Goal: Find specific page/section: Find specific page/section

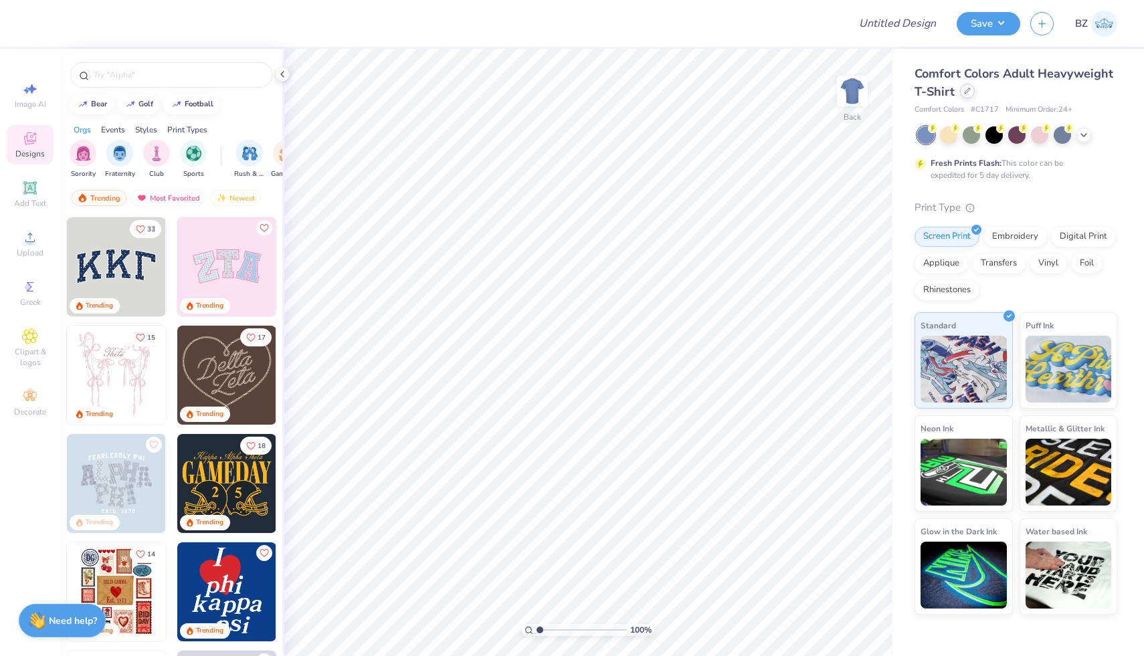
click at [969, 94] on div at bounding box center [967, 91] width 15 height 15
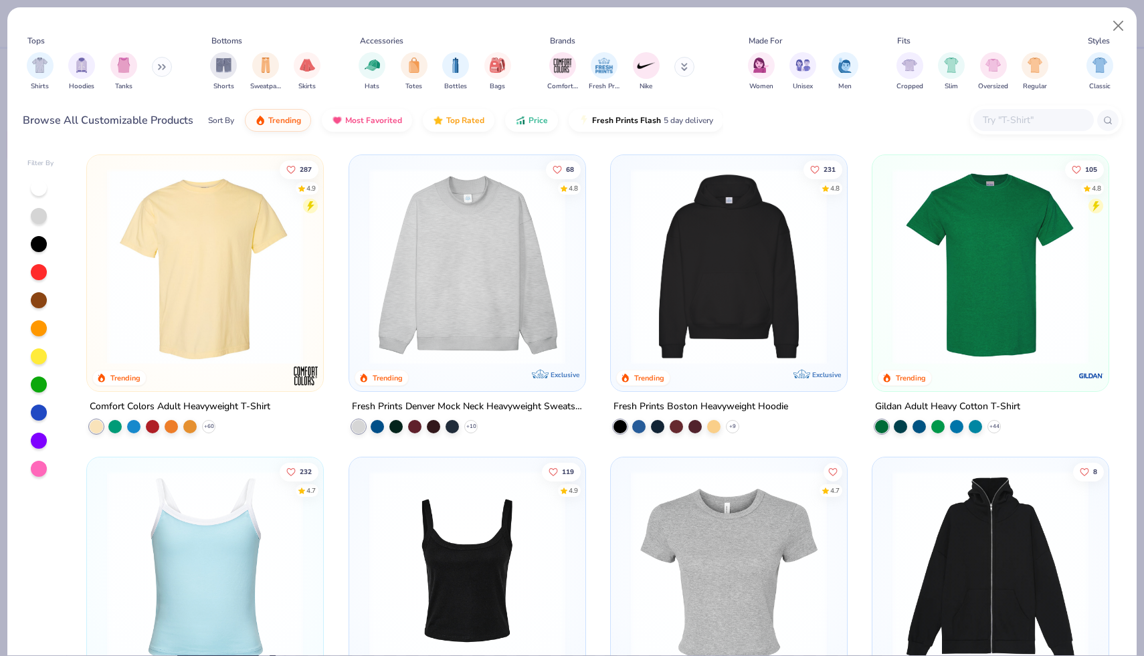
click at [1007, 124] on input "text" at bounding box center [1032, 119] width 103 height 15
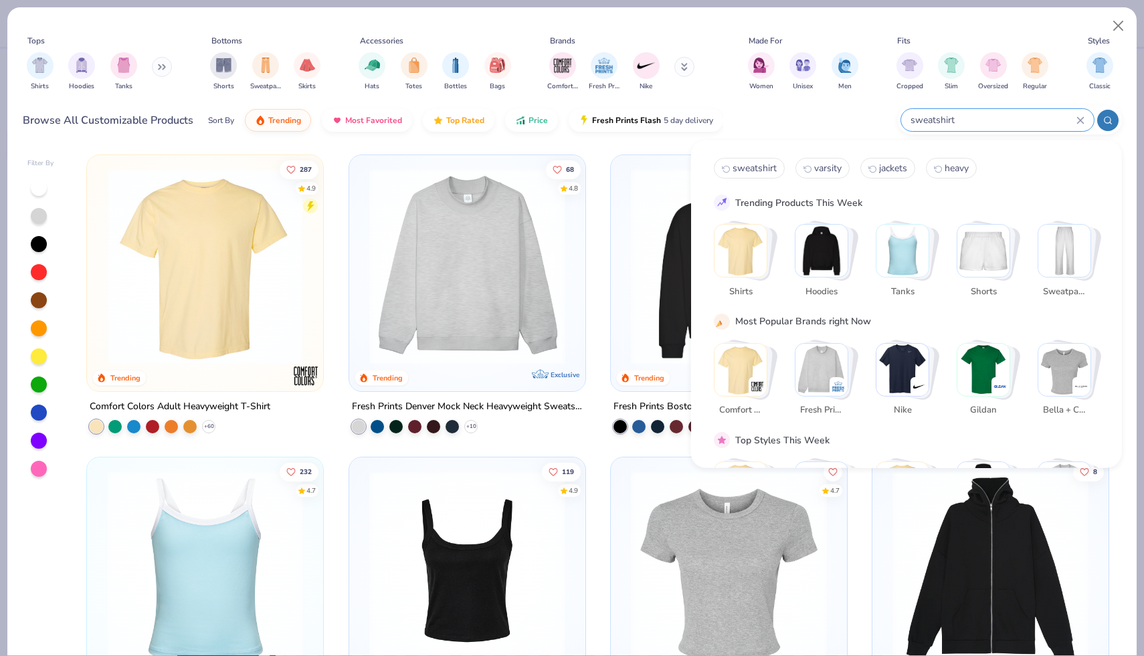
type input "sweatshirt"
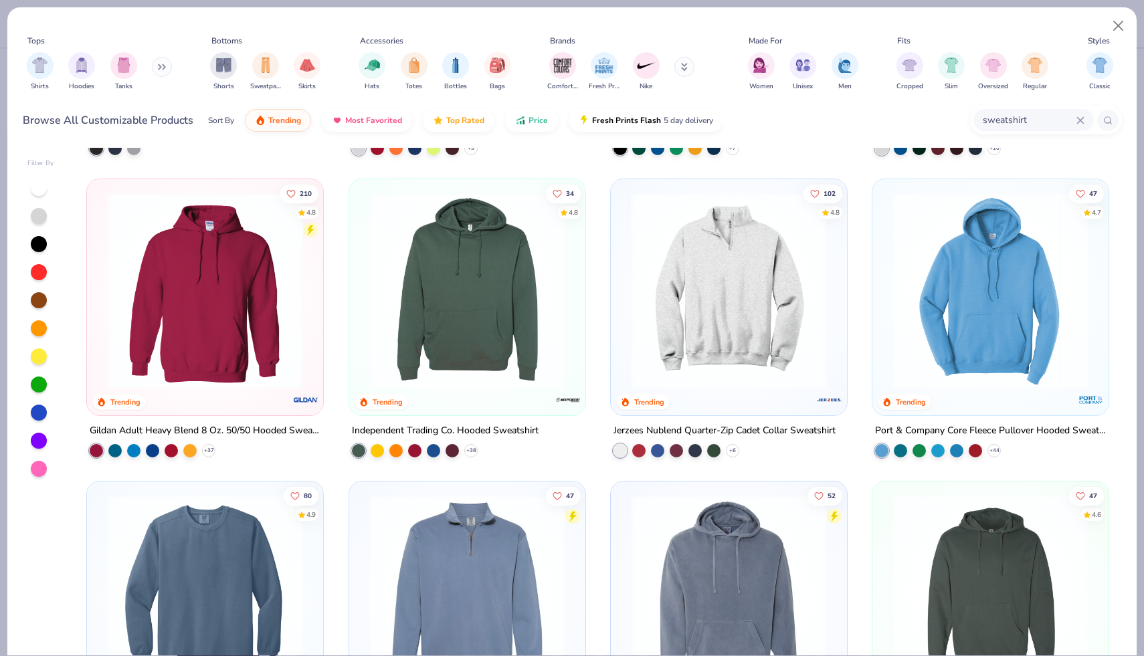
scroll to position [887, 0]
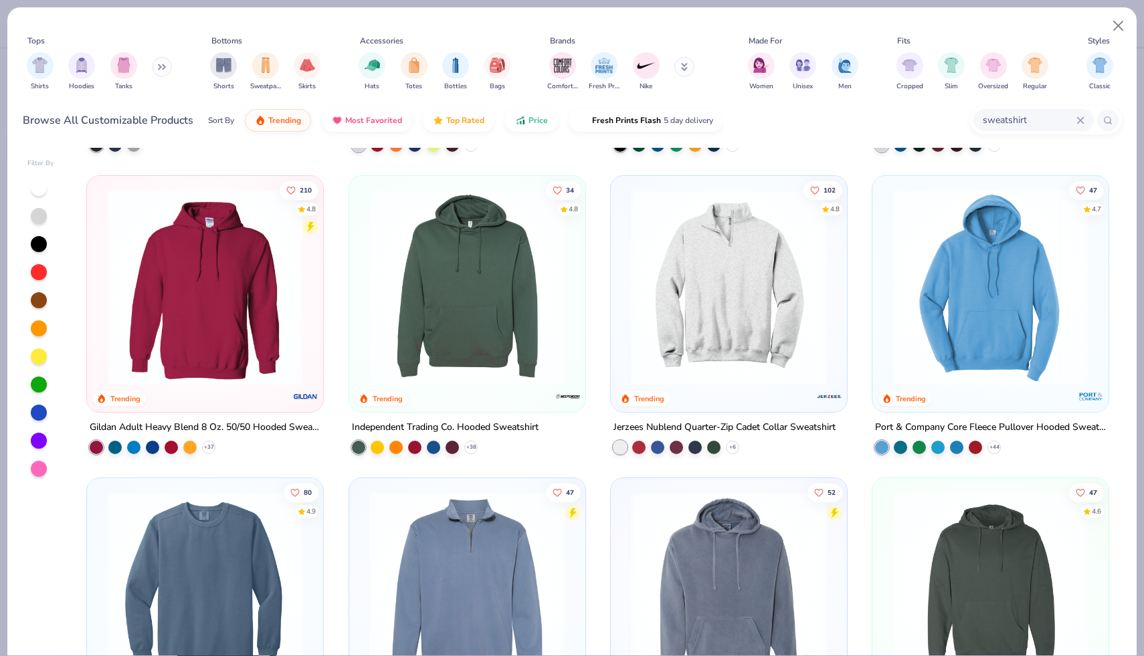
click at [137, 392] on div at bounding box center [205, 291] width 223 height 216
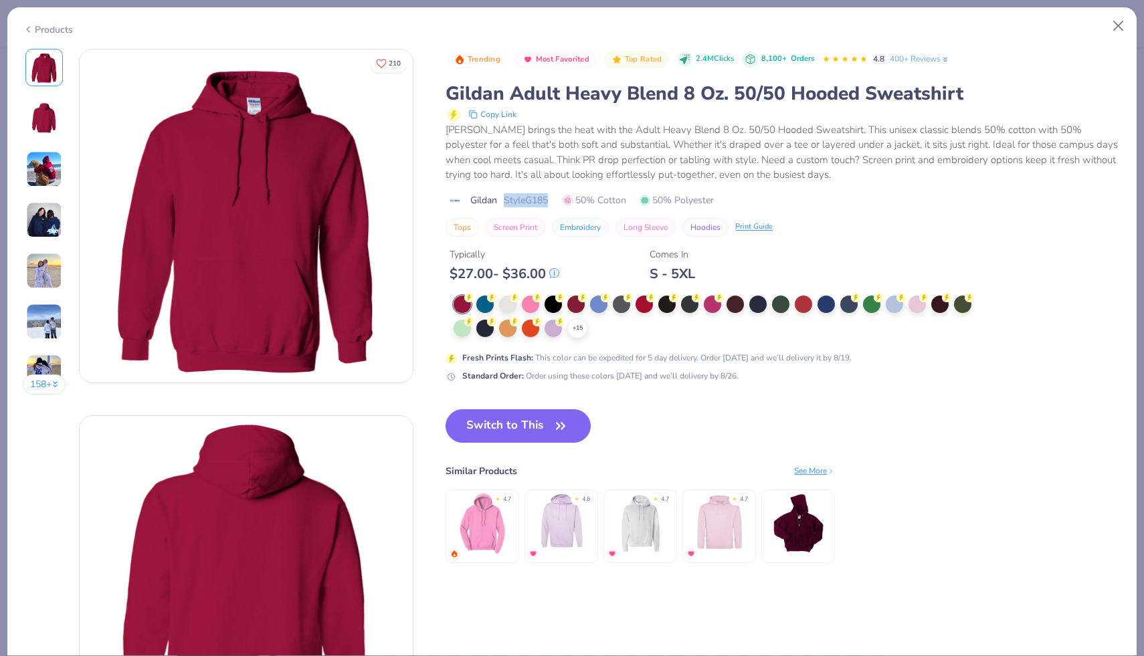
drag, startPoint x: 557, startPoint y: 201, endPoint x: 510, endPoint y: 201, distance: 46.8
click at [510, 199] on div "Gildan Style G185 50% Cotton 50% Polyester" at bounding box center [783, 200] width 676 height 14
copy span "tyle G185"
